Goal: Ask a question

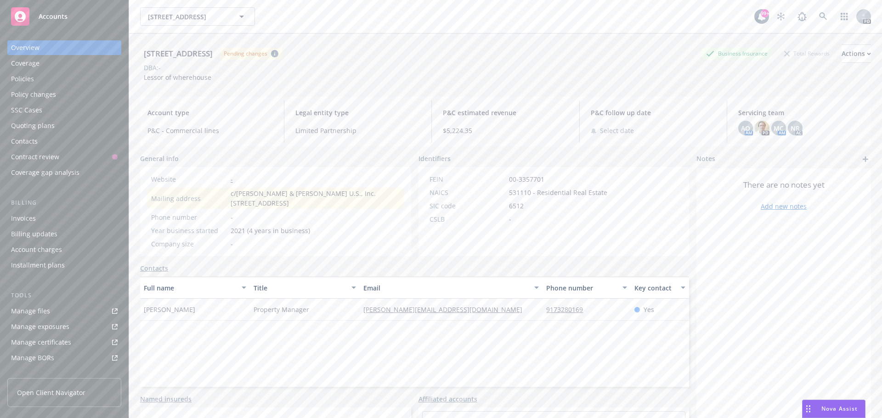
click at [824, 412] on span "Nova Assist" at bounding box center [839, 409] width 36 height 8
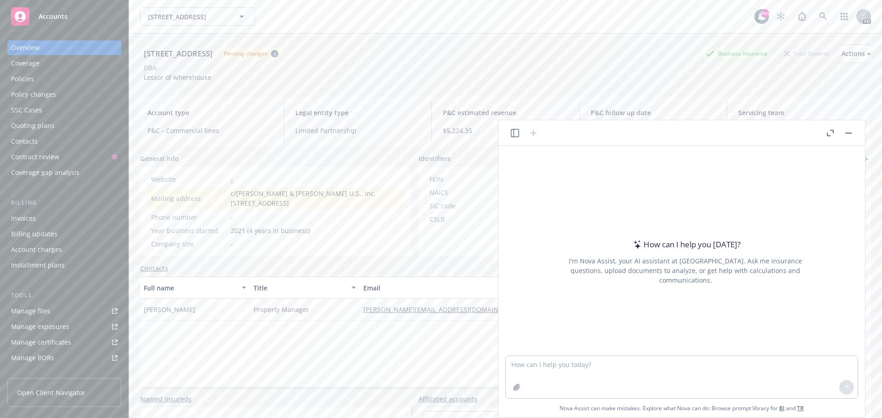
click at [535, 65] on div "DBA: -" at bounding box center [505, 68] width 731 height 10
click at [847, 133] on rect "button" at bounding box center [848, 133] width 6 height 1
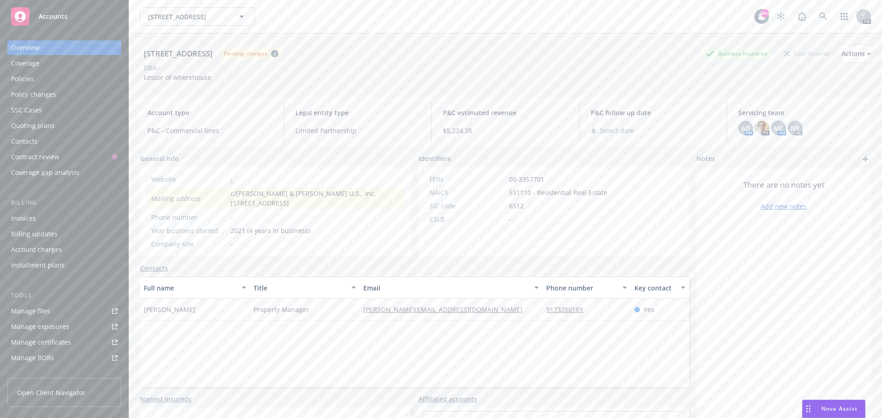
click at [832, 408] on span "Nova Assist" at bounding box center [839, 409] width 36 height 8
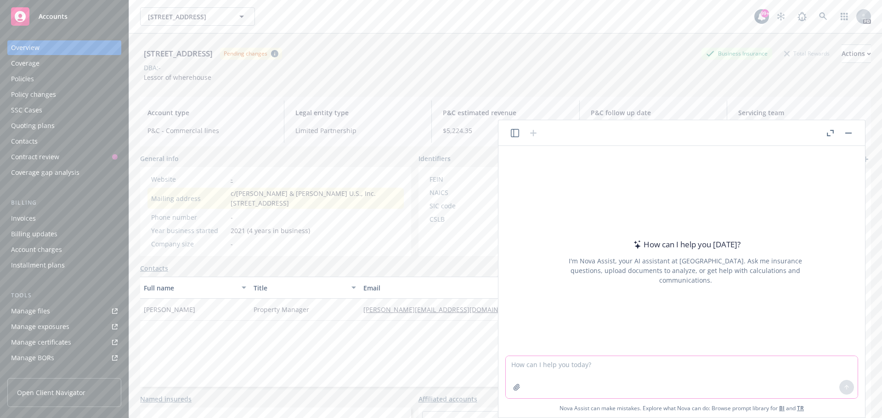
click at [541, 371] on textarea at bounding box center [682, 377] width 352 height 42
type textarea "what property is covered on this policy?"
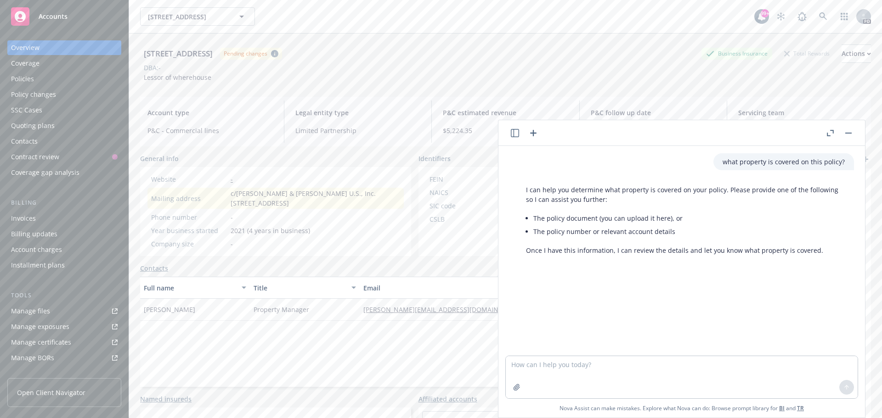
click at [851, 131] on button "button" at bounding box center [848, 133] width 11 height 11
